Goal: Information Seeking & Learning: Check status

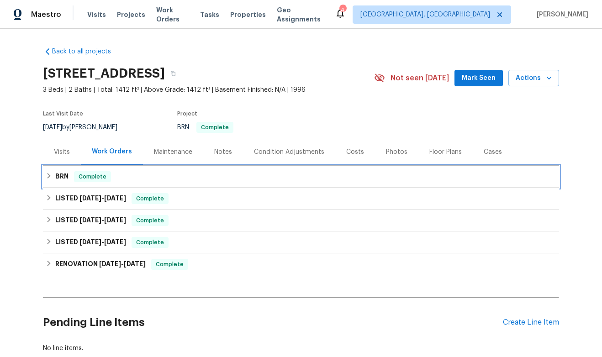
click at [62, 183] on div "BRN Complete" at bounding box center [301, 177] width 516 height 22
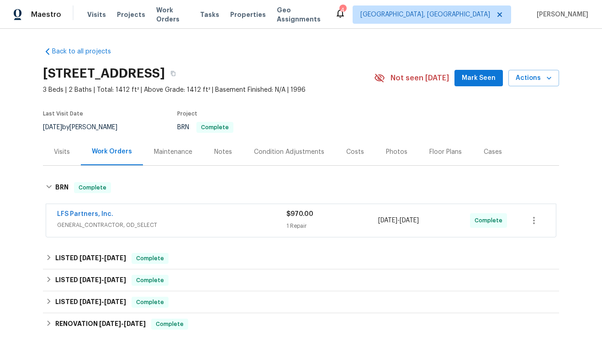
click at [76, 206] on div "LFS Partners, Inc. GENERAL_CONTRACTOR, OD_SELECT $970.00 1 Repair [DATE] - [DAT…" at bounding box center [301, 220] width 510 height 33
click at [76, 210] on span "LFS Partners, Inc." at bounding box center [85, 214] width 56 height 9
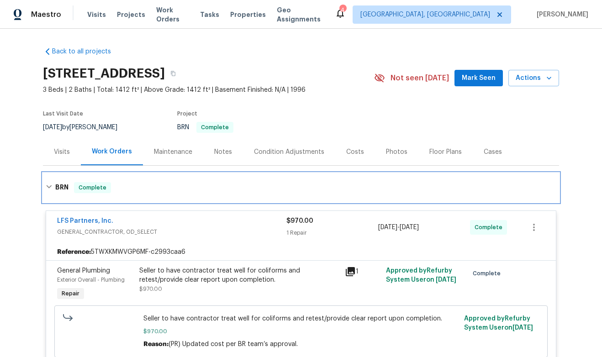
click at [64, 184] on h6 "BRN" at bounding box center [61, 187] width 13 height 11
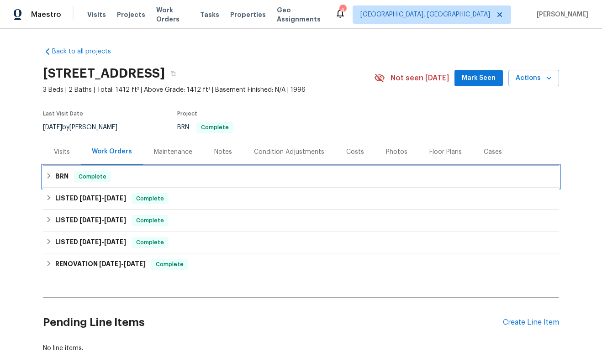
click at [64, 175] on h6 "BRN" at bounding box center [61, 176] width 13 height 11
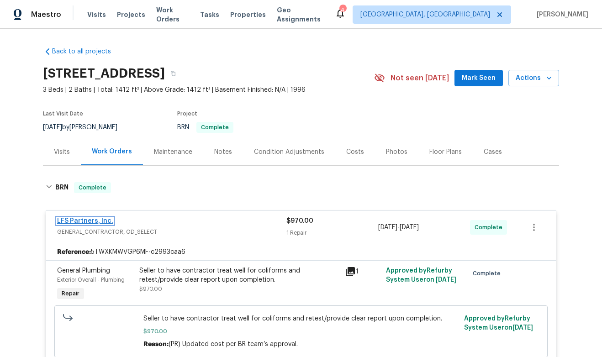
click at [78, 218] on link "LFS Partners, Inc." at bounding box center [85, 221] width 56 height 6
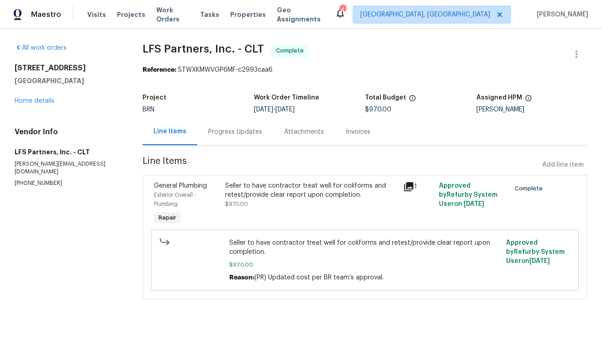
click at [299, 134] on div "Attachments" at bounding box center [304, 131] width 40 height 9
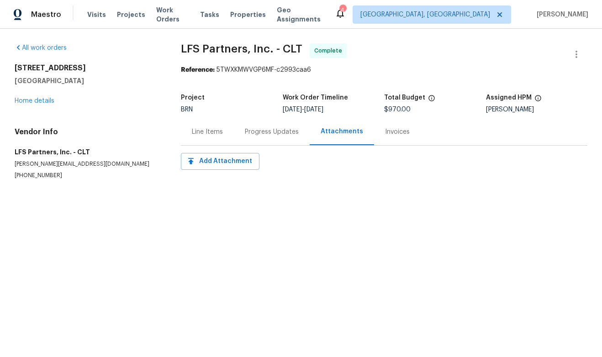
click at [378, 133] on div "Invoices" at bounding box center [397, 131] width 47 height 27
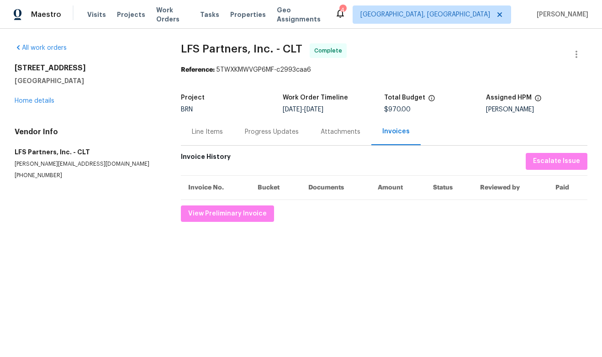
click at [345, 134] on div "Attachments" at bounding box center [341, 131] width 40 height 9
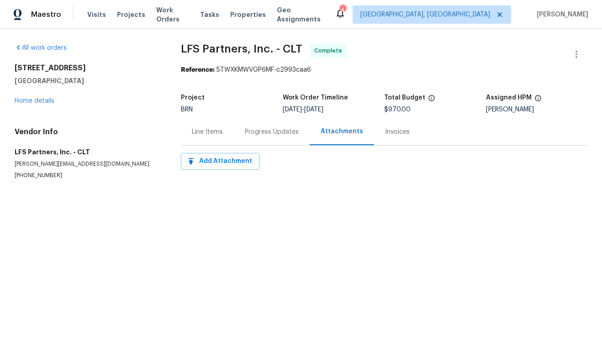
click at [269, 138] on div "Progress Updates" at bounding box center [272, 131] width 76 height 27
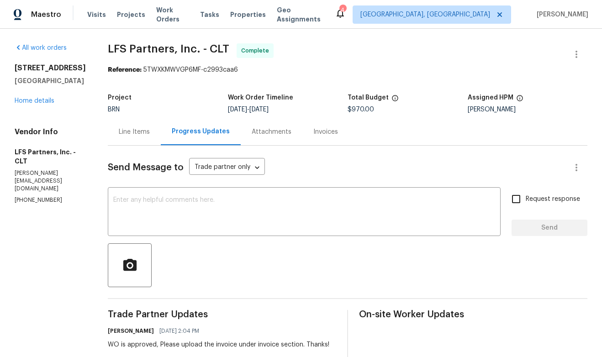
click at [144, 130] on div "Line Items" at bounding box center [134, 131] width 53 height 27
